Goal: Navigation & Orientation: Find specific page/section

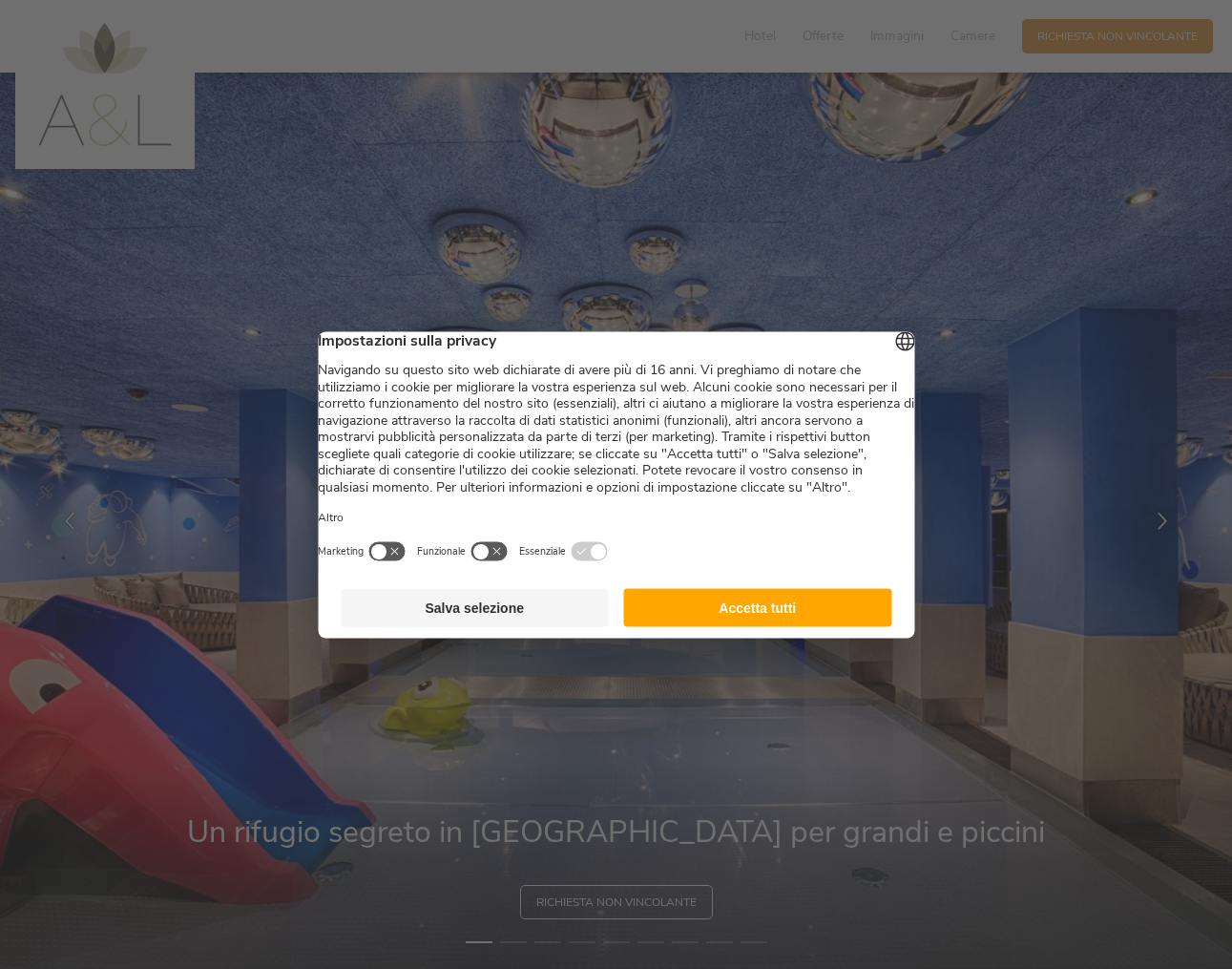
click at [552, 626] on button "Salva selezione" at bounding box center [474, 606] width 268 height 39
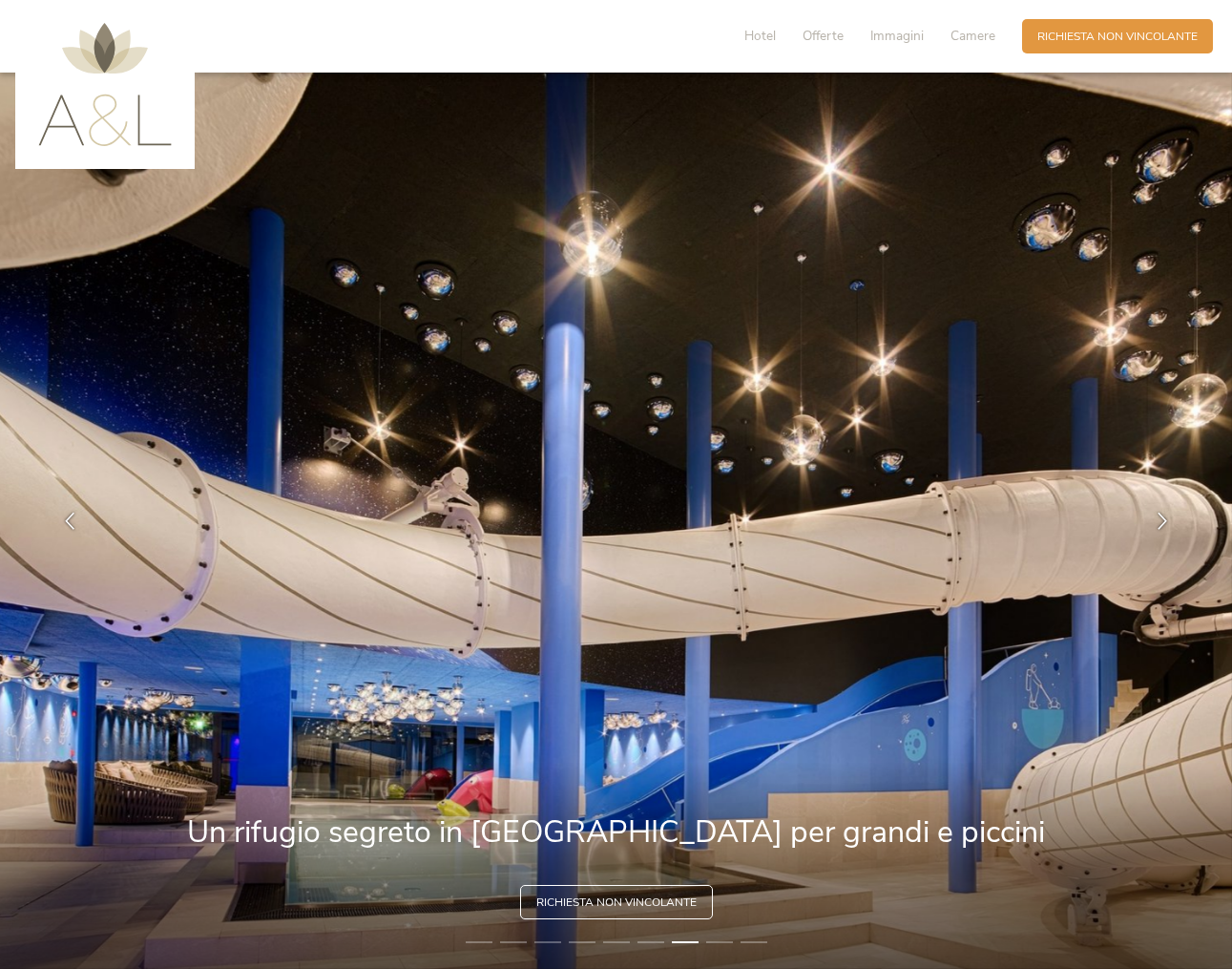
click at [69, 135] on img at bounding box center [105, 84] width 134 height 123
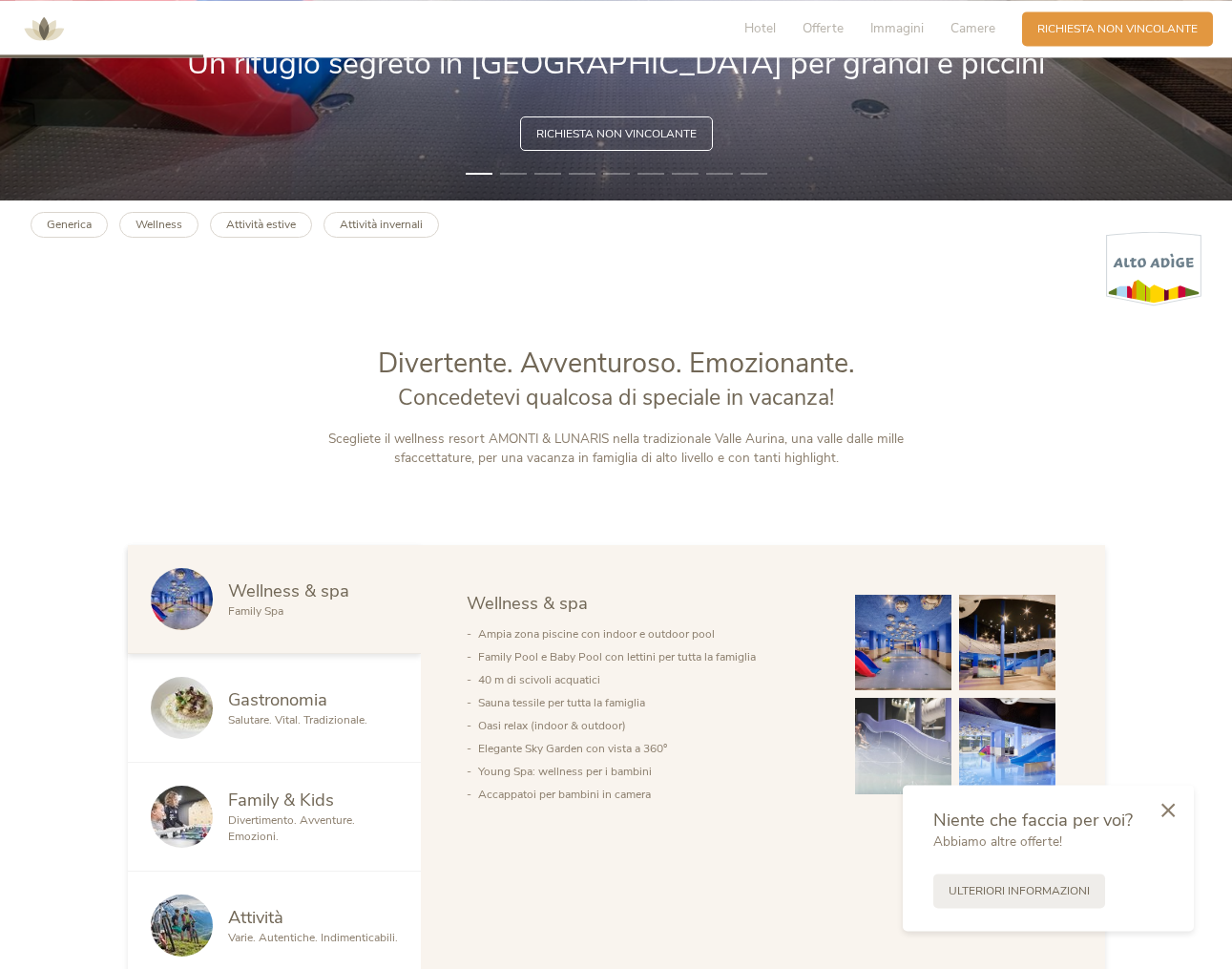
scroll to position [486, 0]
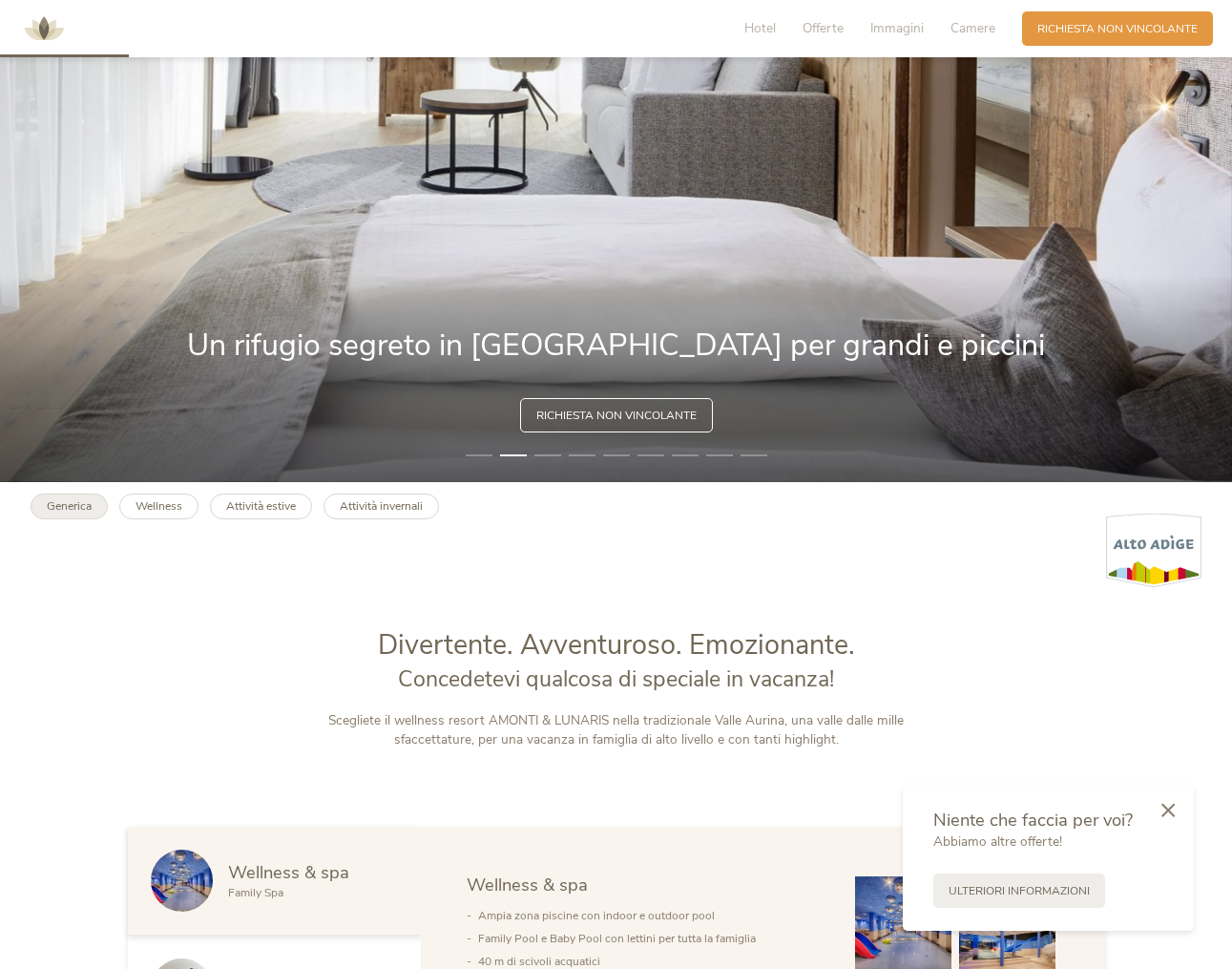
click at [64, 513] on b "Generica" at bounding box center [68, 505] width 45 height 15
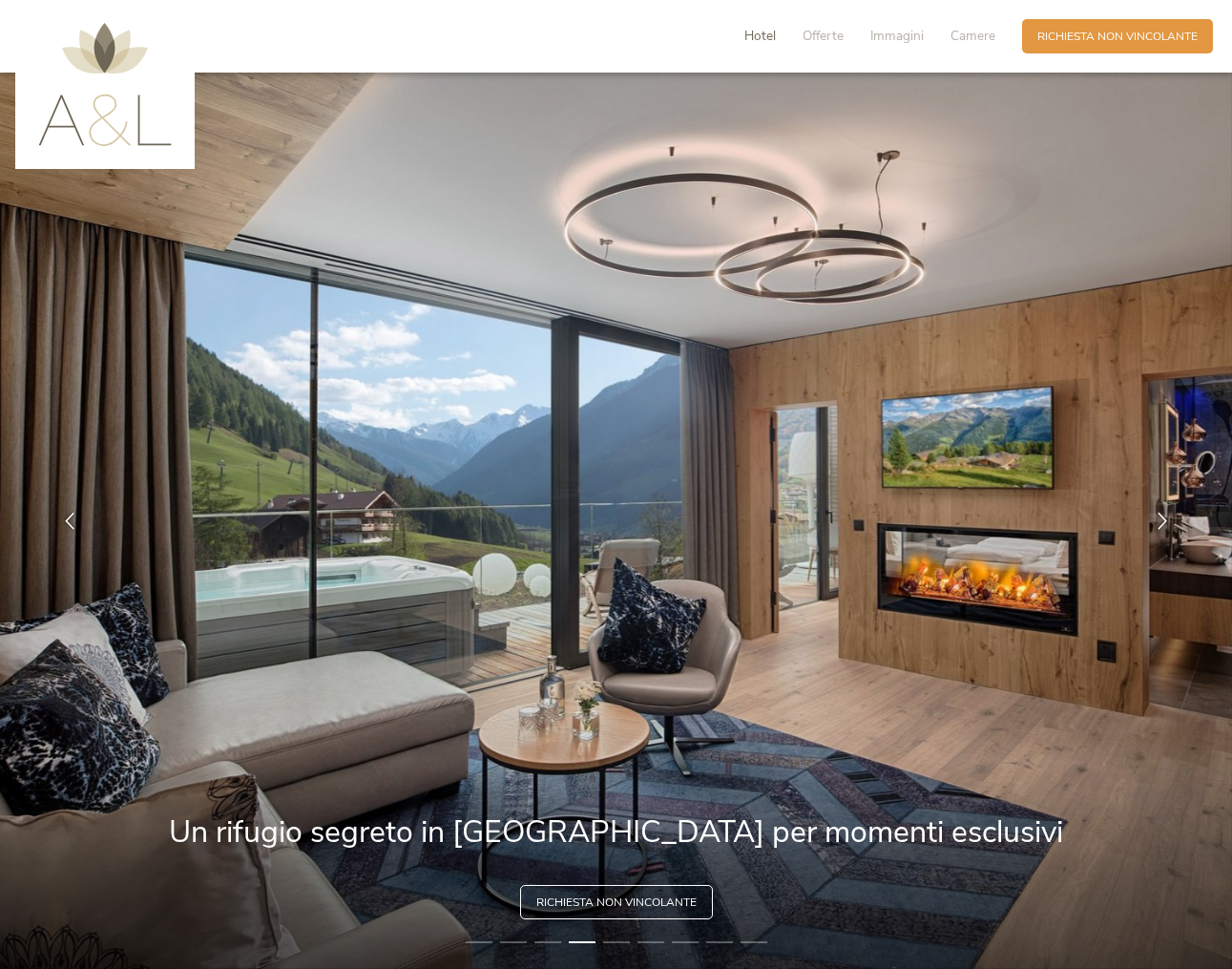
click at [757, 36] on span "Hotel" at bounding box center [760, 36] width 32 height 18
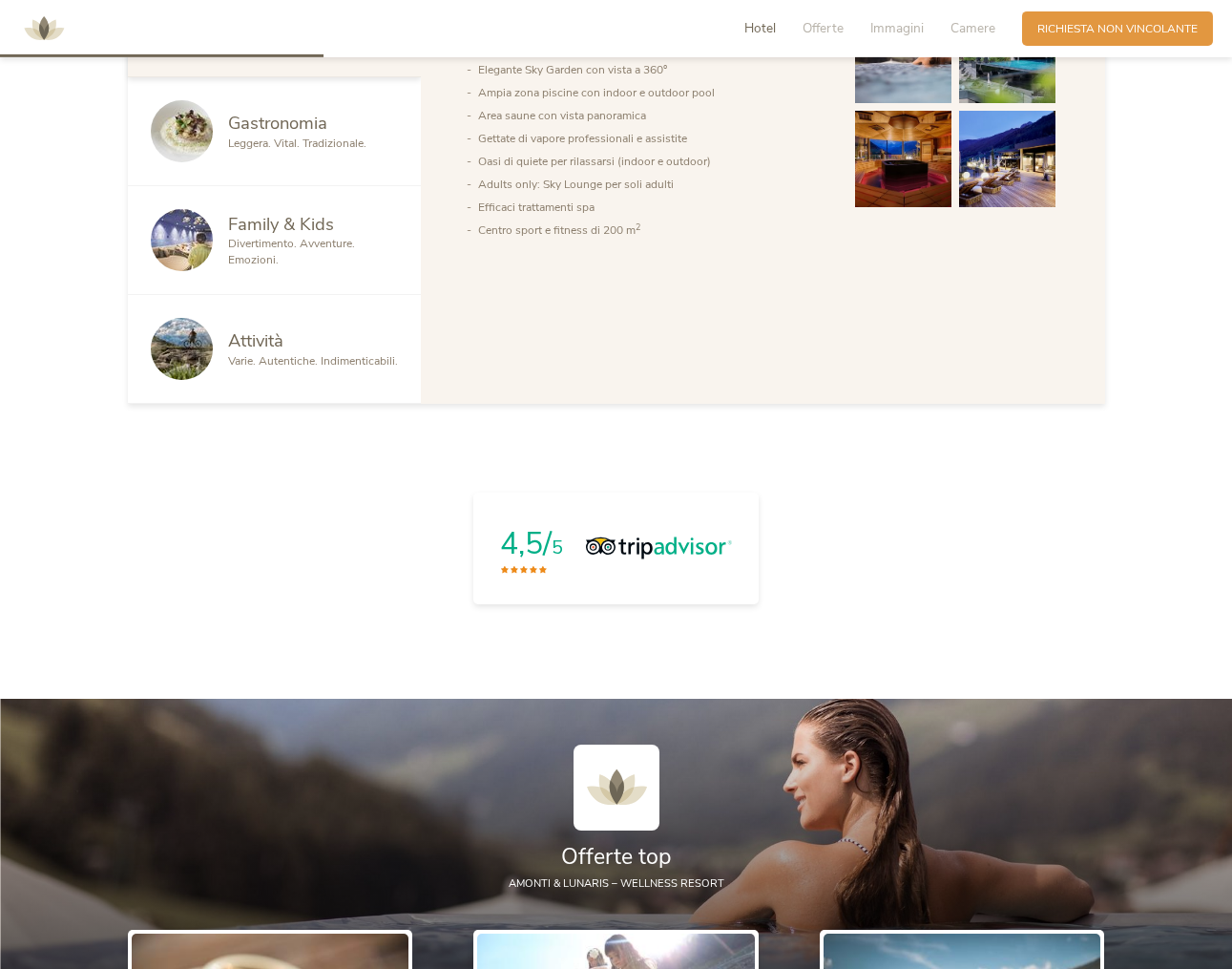
scroll to position [1621, 0]
